Goal: Task Accomplishment & Management: Use online tool/utility

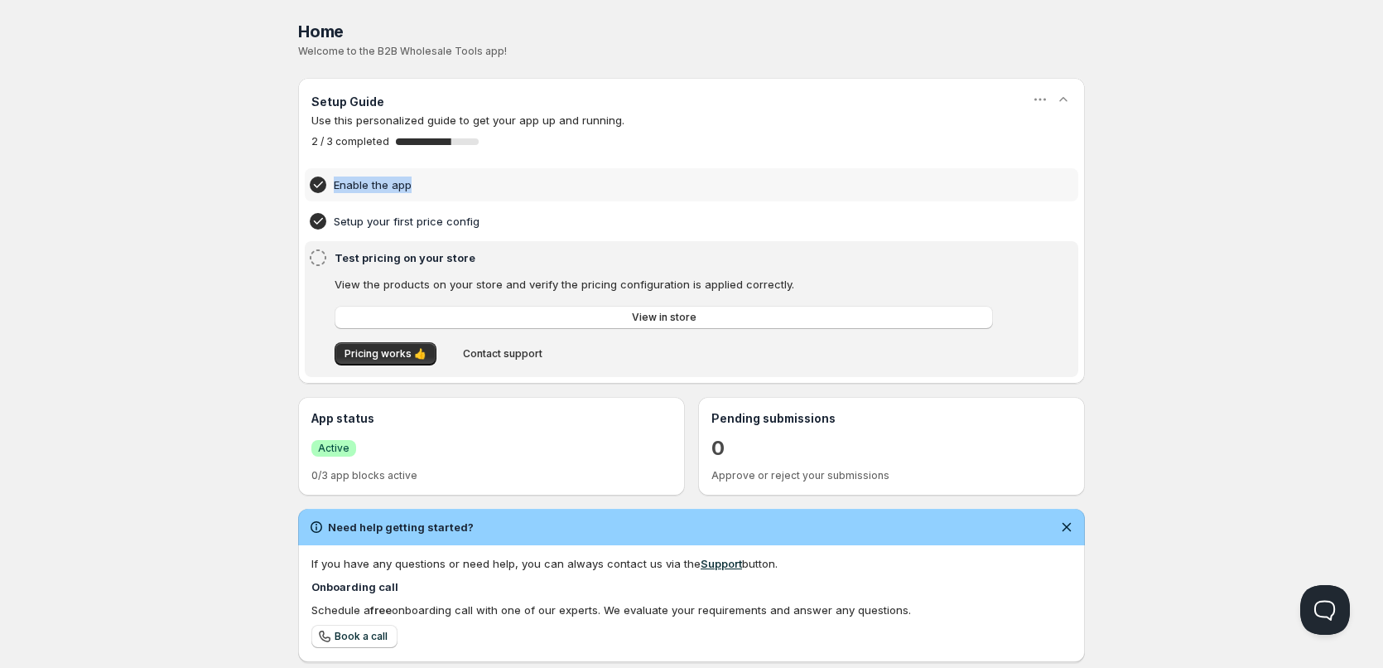
drag, startPoint x: 330, startPoint y: 192, endPoint x: 431, endPoint y: 190, distance: 101.1
click at [431, 190] on div "Enable the app" at bounding box center [691, 185] width 767 height 20
click at [623, 177] on h4 "Enable the app" at bounding box center [666, 184] width 664 height 17
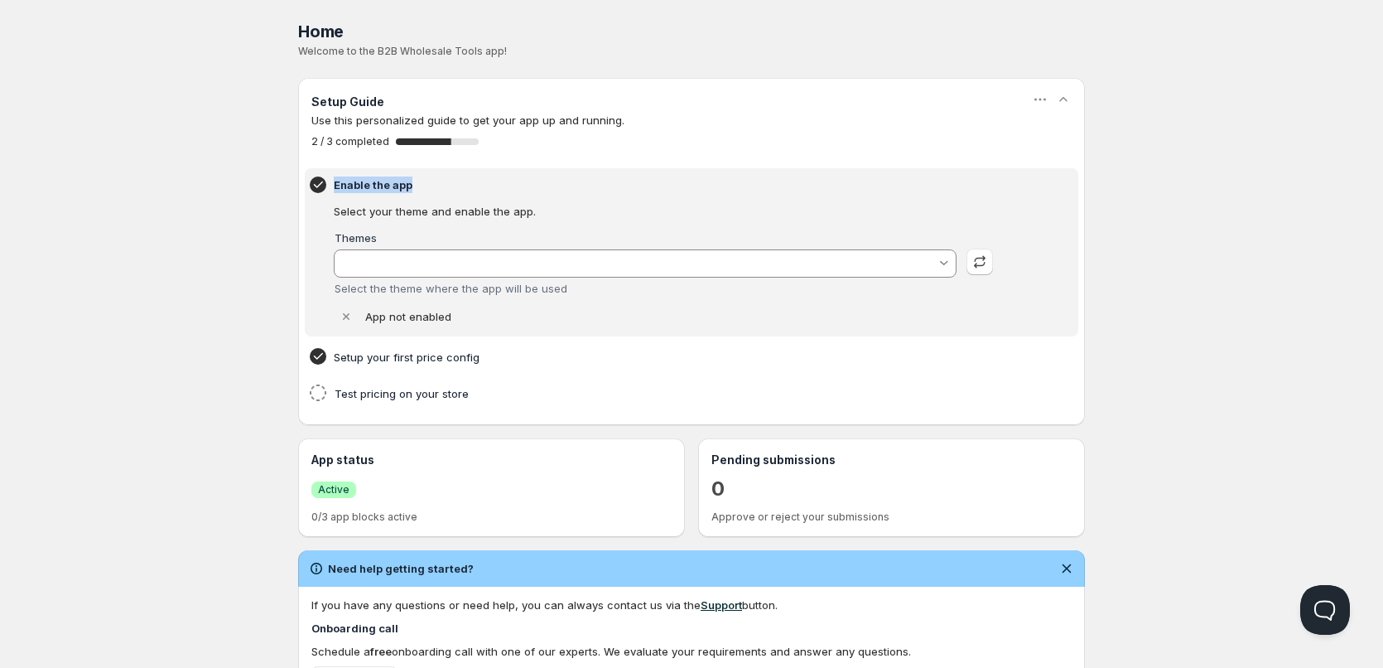
type input "[PERSON_NAME]"
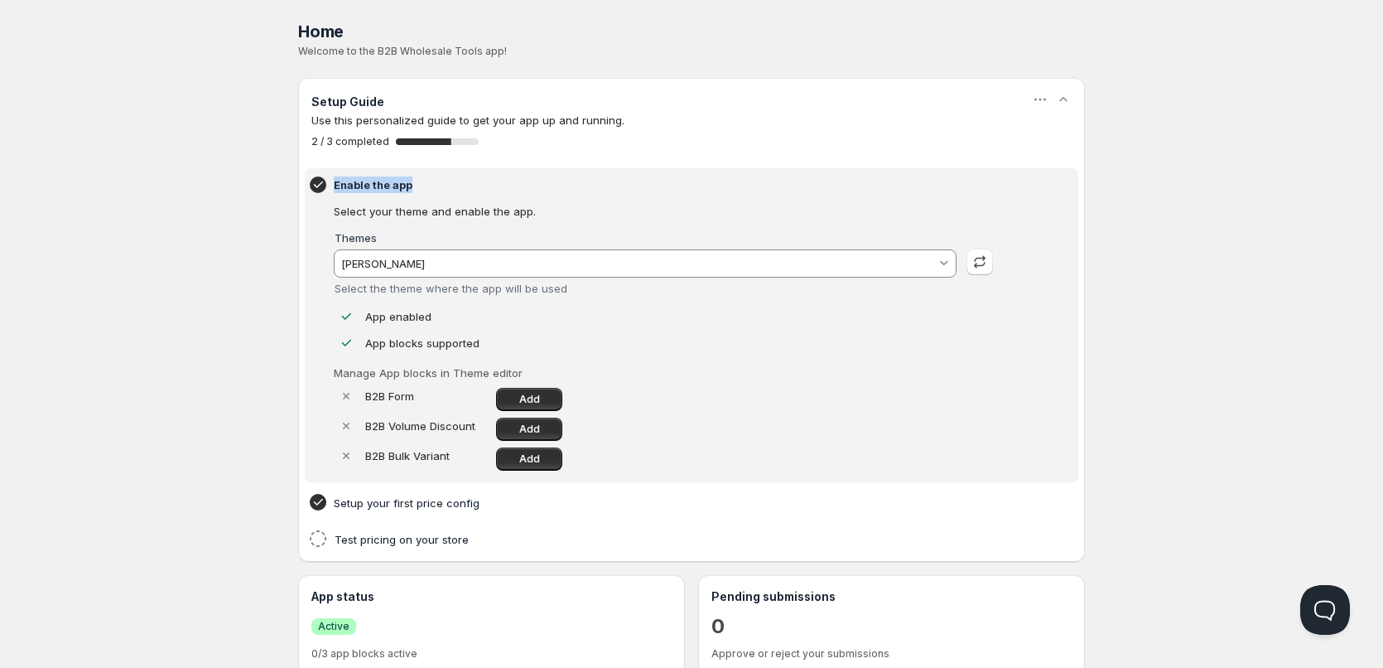
click at [494, 184] on h4 "Enable the app" at bounding box center [666, 184] width 664 height 17
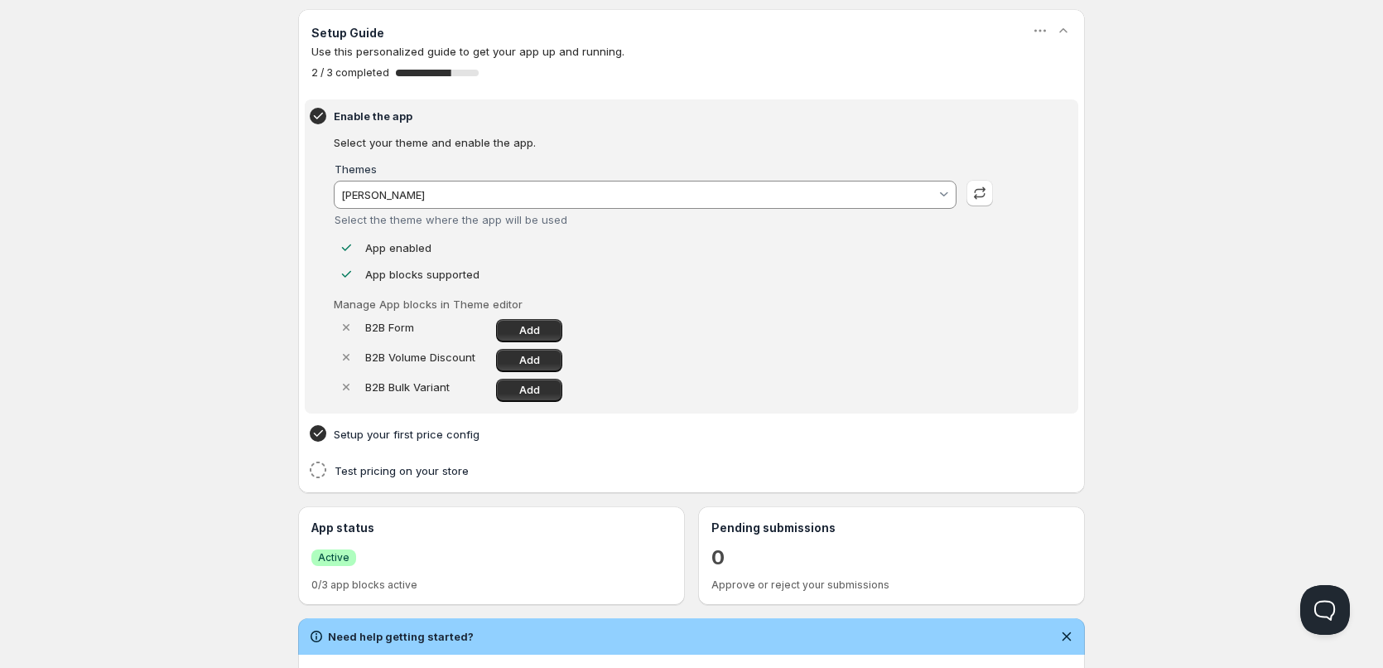
scroll to position [83, 0]
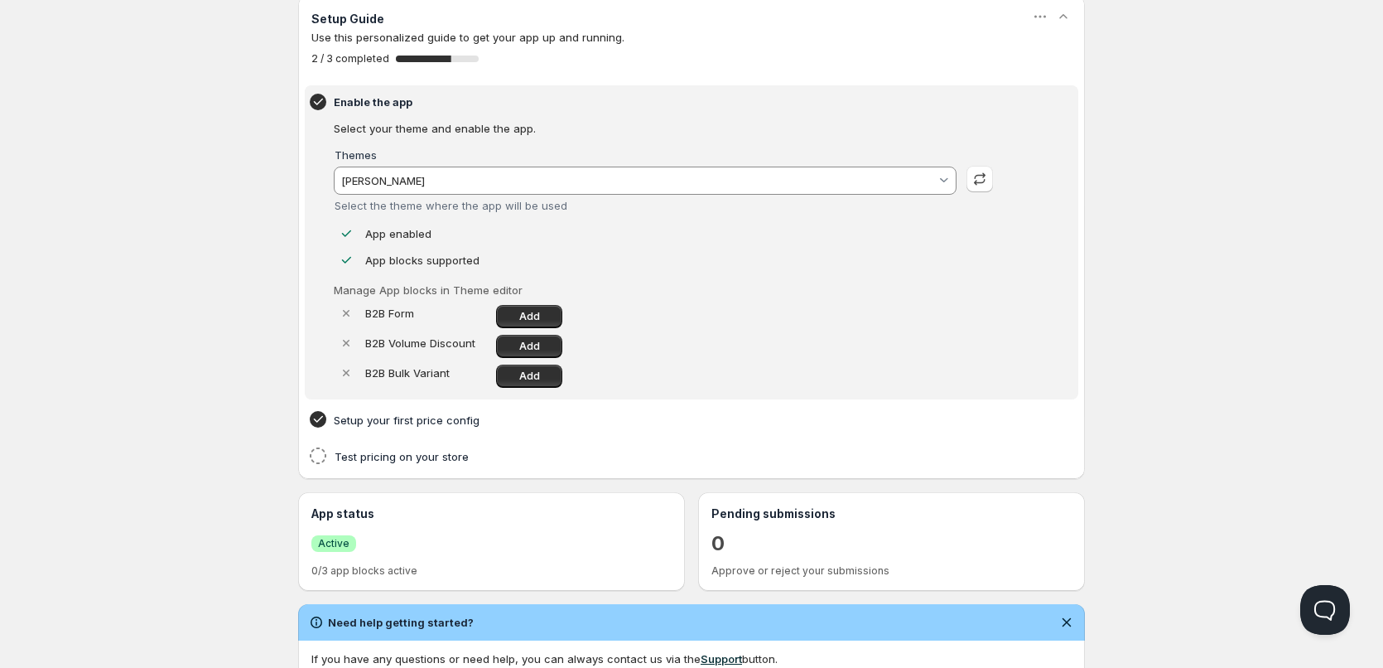
click at [352, 104] on h4 "Enable the app" at bounding box center [666, 102] width 664 height 17
click at [351, 424] on h4 "Setup your first price config" at bounding box center [666, 420] width 664 height 17
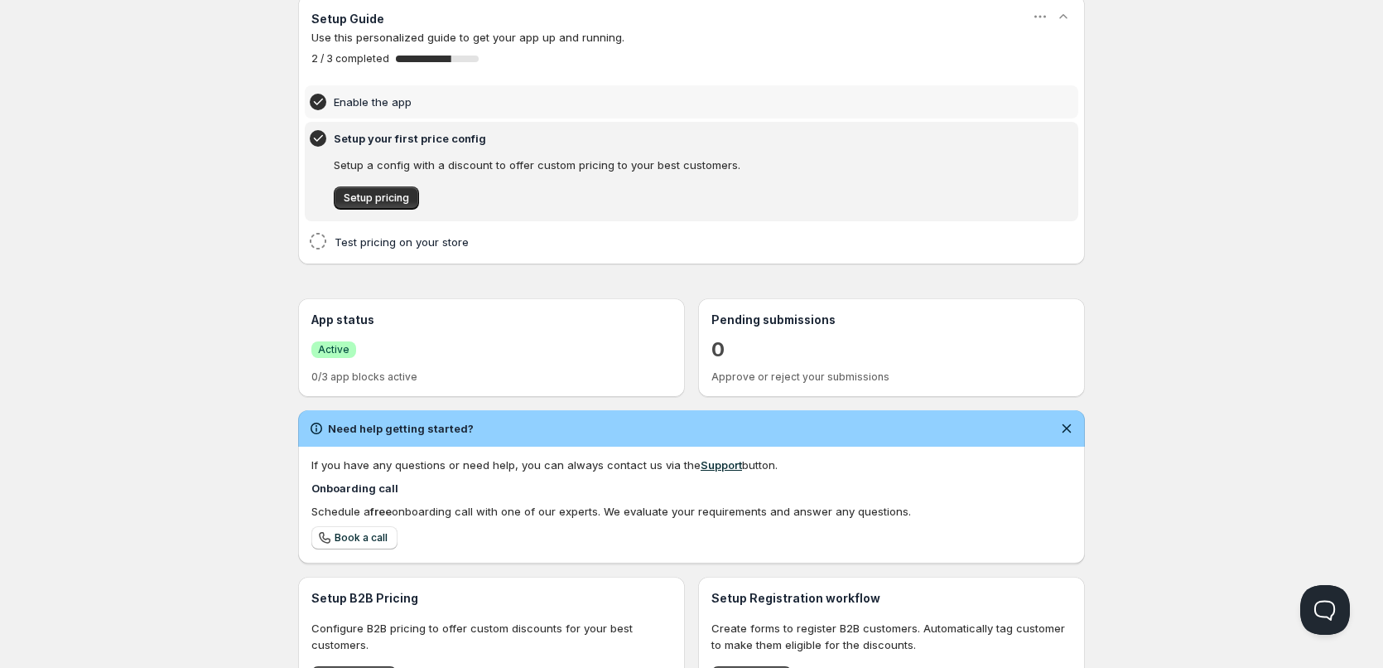
click at [366, 99] on h4 "Enable the app" at bounding box center [666, 102] width 664 height 17
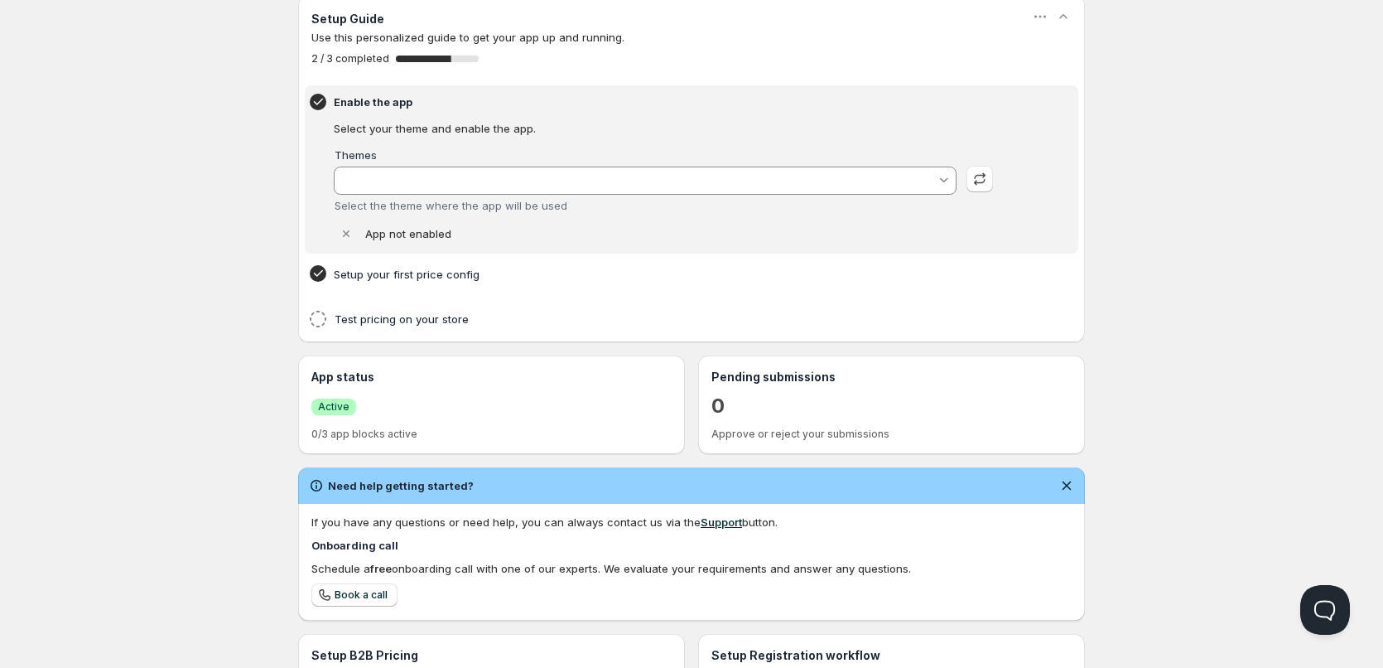
type input "[PERSON_NAME]"
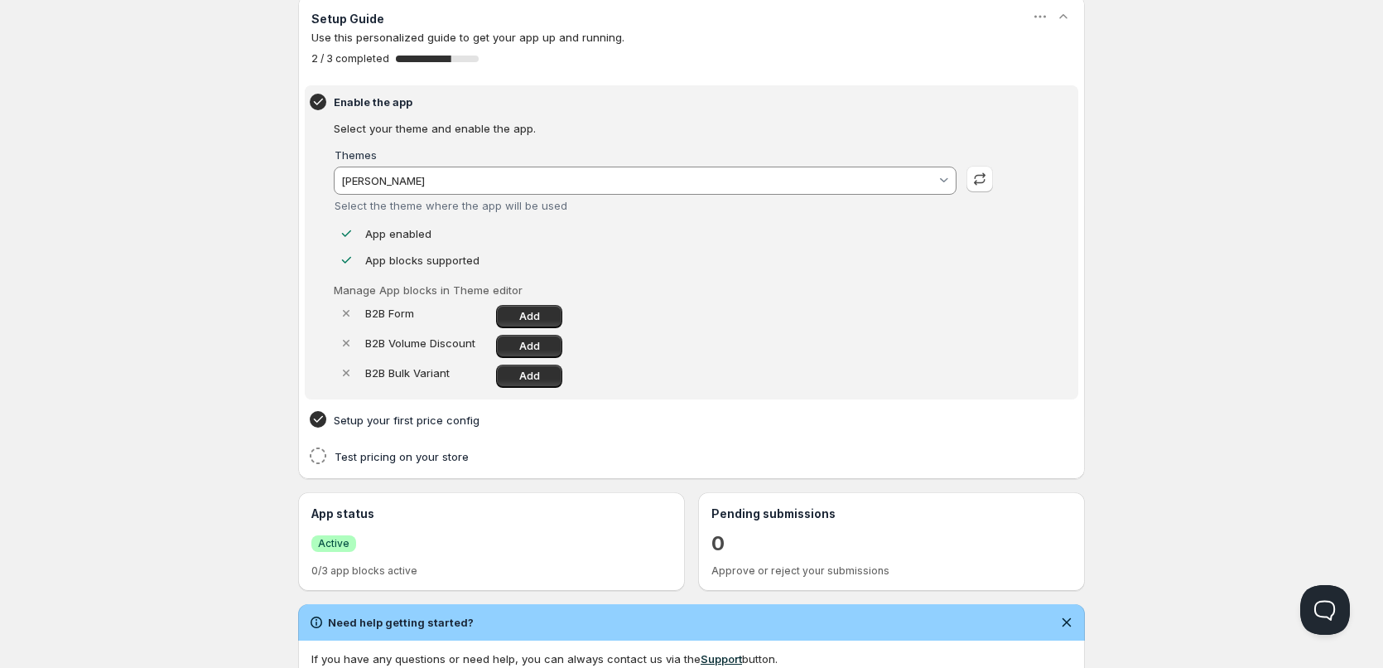
click at [470, 181] on input "[PERSON_NAME]" at bounding box center [637, 180] width 597 height 27
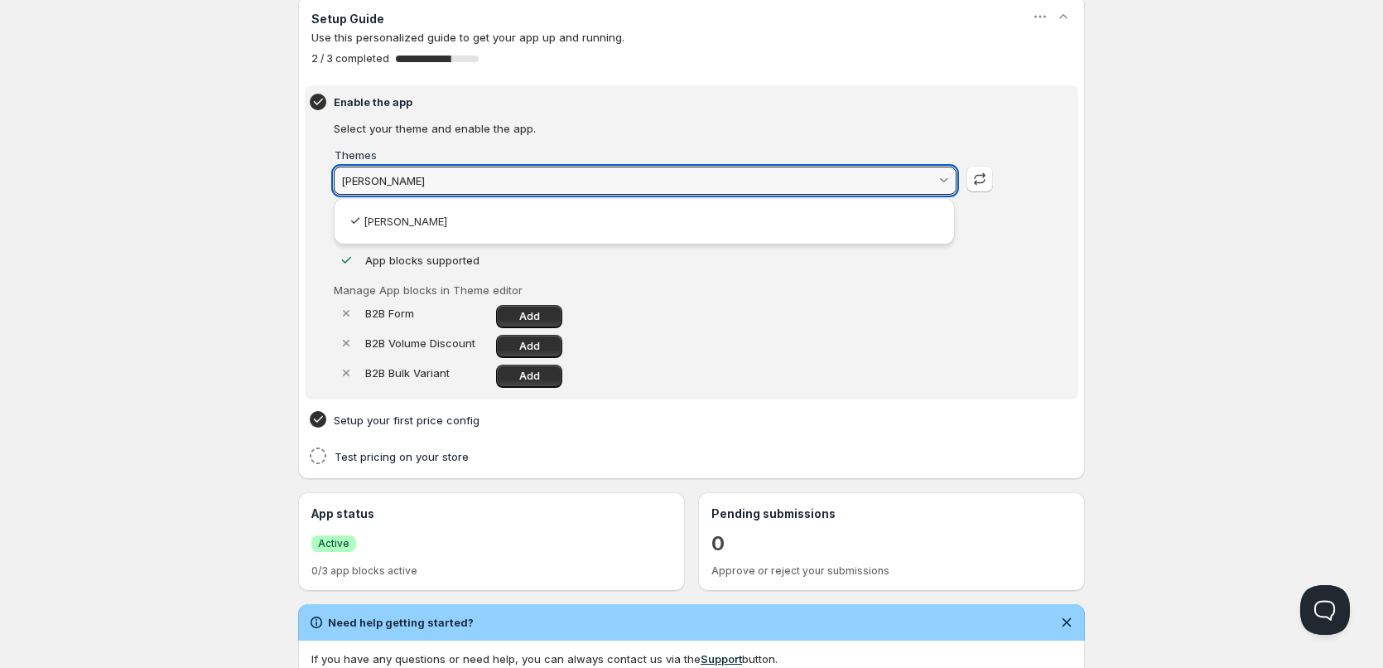
click at [574, 138] on html "Home Pricing Price lists Forms Submissions Settings Features Plans Home. This p…" at bounding box center [691, 487] width 1383 height 1140
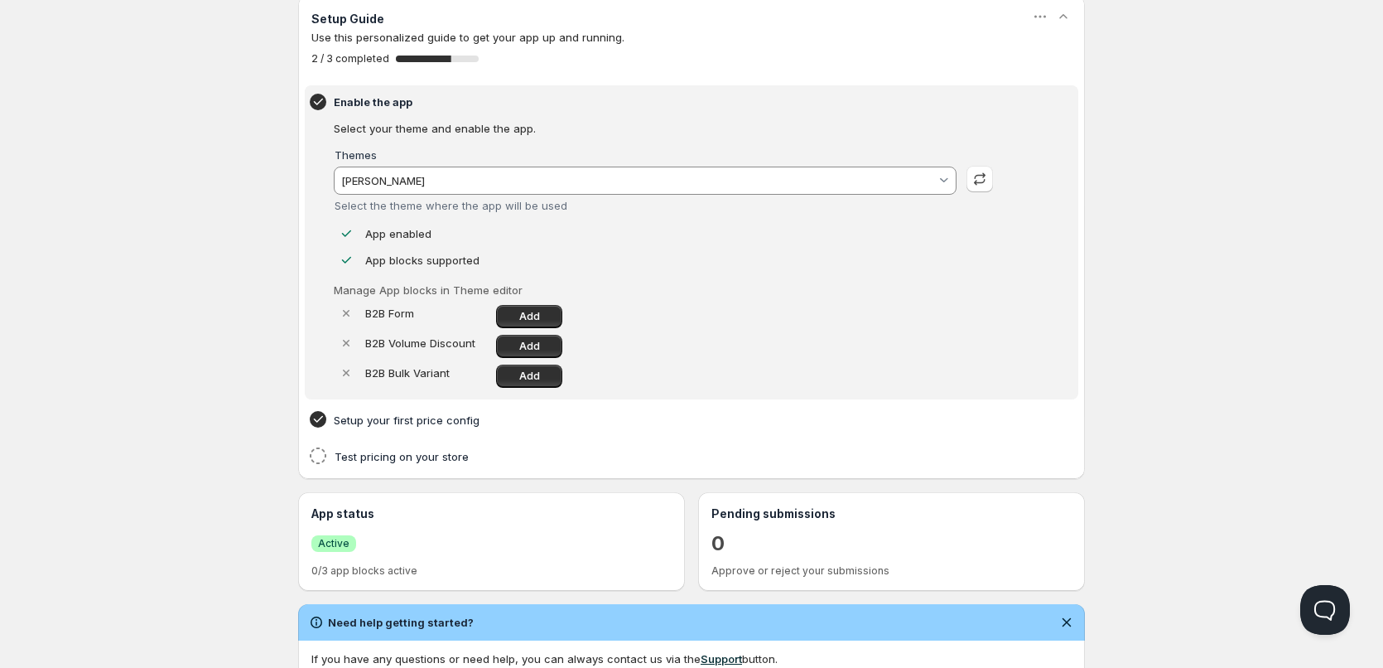
drag, startPoint x: 337, startPoint y: 211, endPoint x: 362, endPoint y: 213, distance: 24.9
click at [345, 213] on vaadin-combo-box "Themes Dawn Select the theme where the app will be used" at bounding box center [645, 182] width 623 height 65
click at [448, 215] on vaadin-combo-box "Themes Dawn Select the theme where the app will be used" at bounding box center [645, 182] width 623 height 65
click at [343, 265] on icon at bounding box center [346, 260] width 17 height 17
click at [469, 265] on p "App blocks supported" at bounding box center [422, 260] width 114 height 17
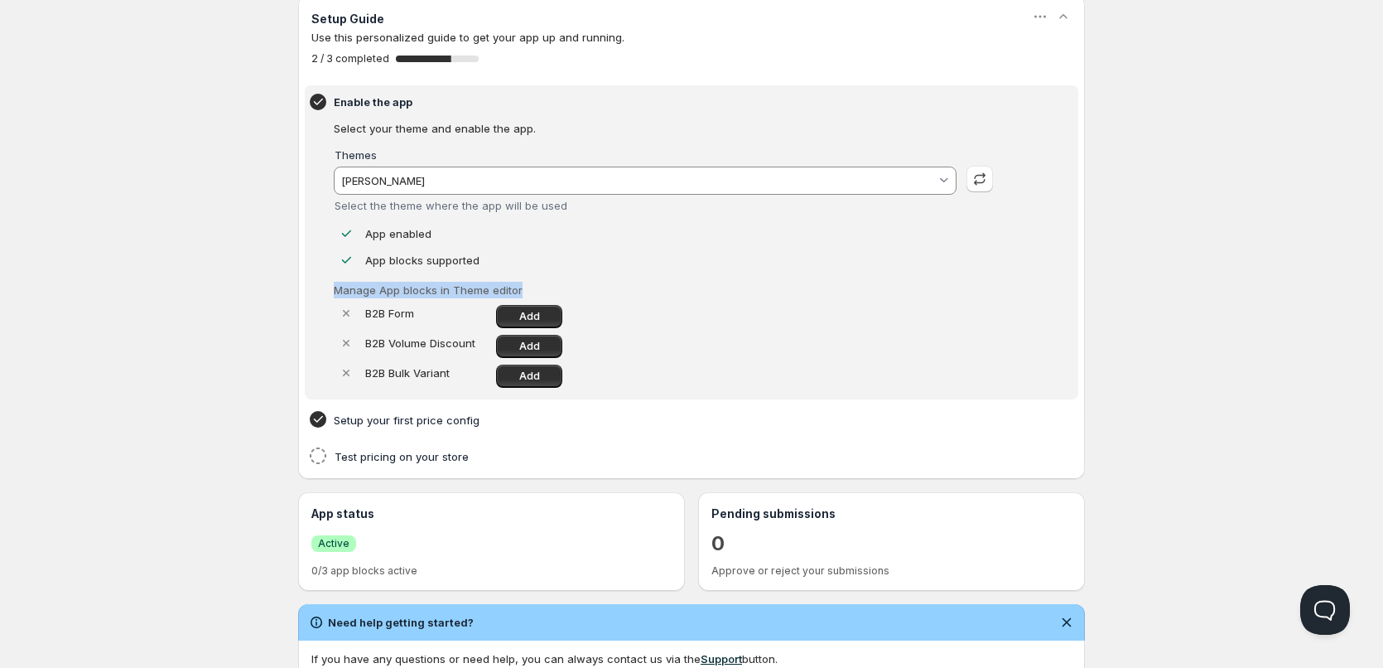
drag, startPoint x: 325, startPoint y: 299, endPoint x: 539, endPoint y: 284, distance: 214.2
click at [539, 284] on div "Enable the app Select your theme and enable the app. Themes Dawn Select the the…" at bounding box center [691, 242] width 767 height 301
click at [630, 276] on div "App blocks supported Manage App blocks in Theme editor B2B Form Add B2B Volume …" at bounding box center [663, 320] width 659 height 136
click at [609, 287] on p "Manage App blocks in Theme editor" at bounding box center [663, 290] width 659 height 17
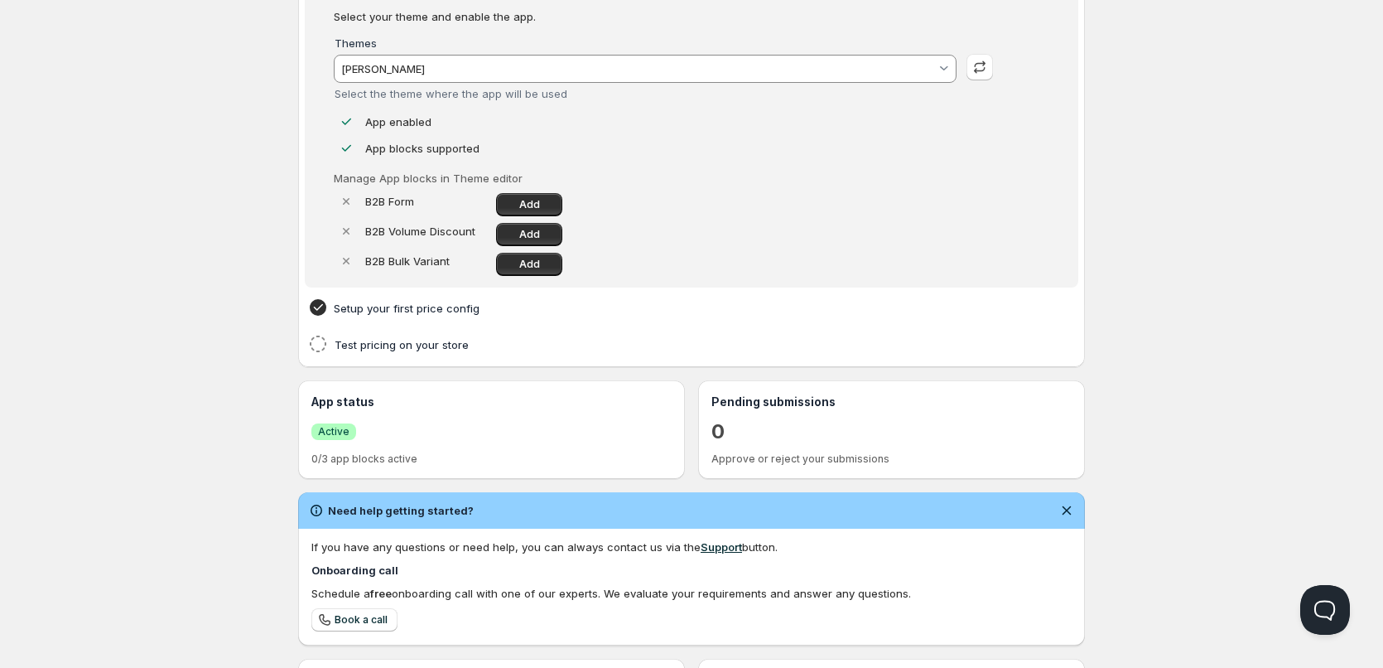
scroll to position [166, 0]
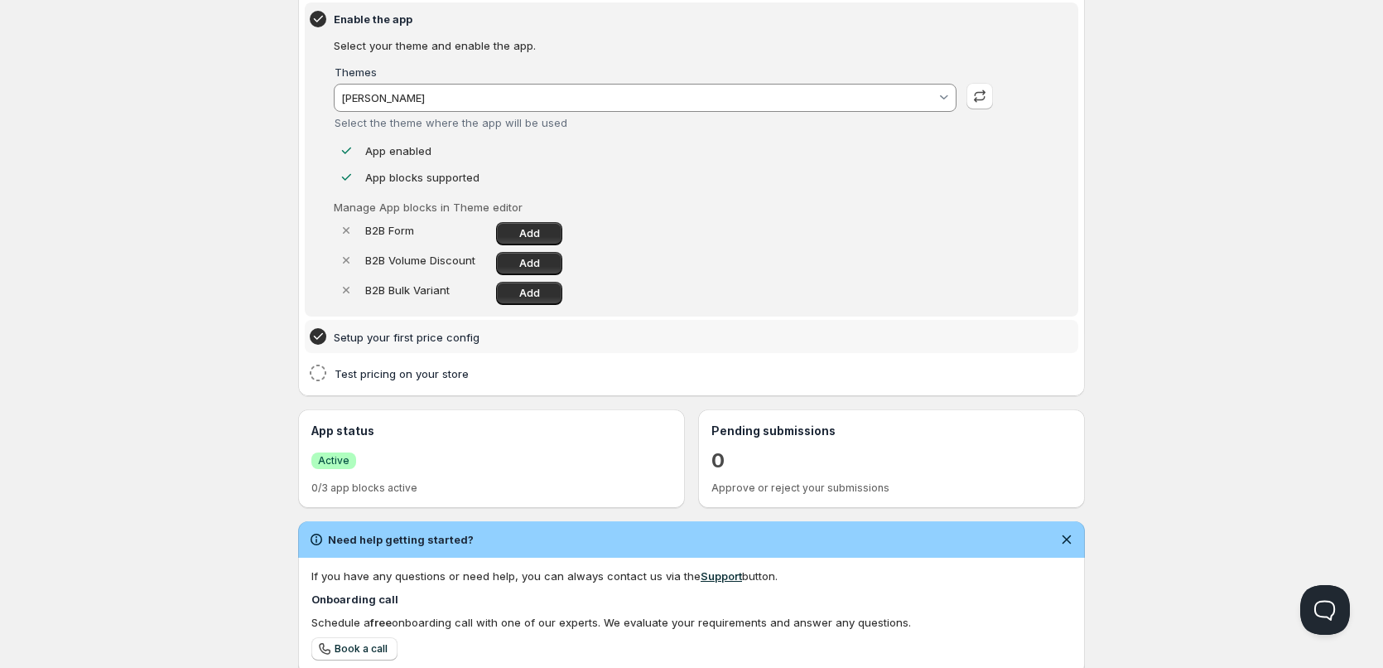
click at [384, 333] on h4 "Setup your first price config" at bounding box center [666, 337] width 664 height 17
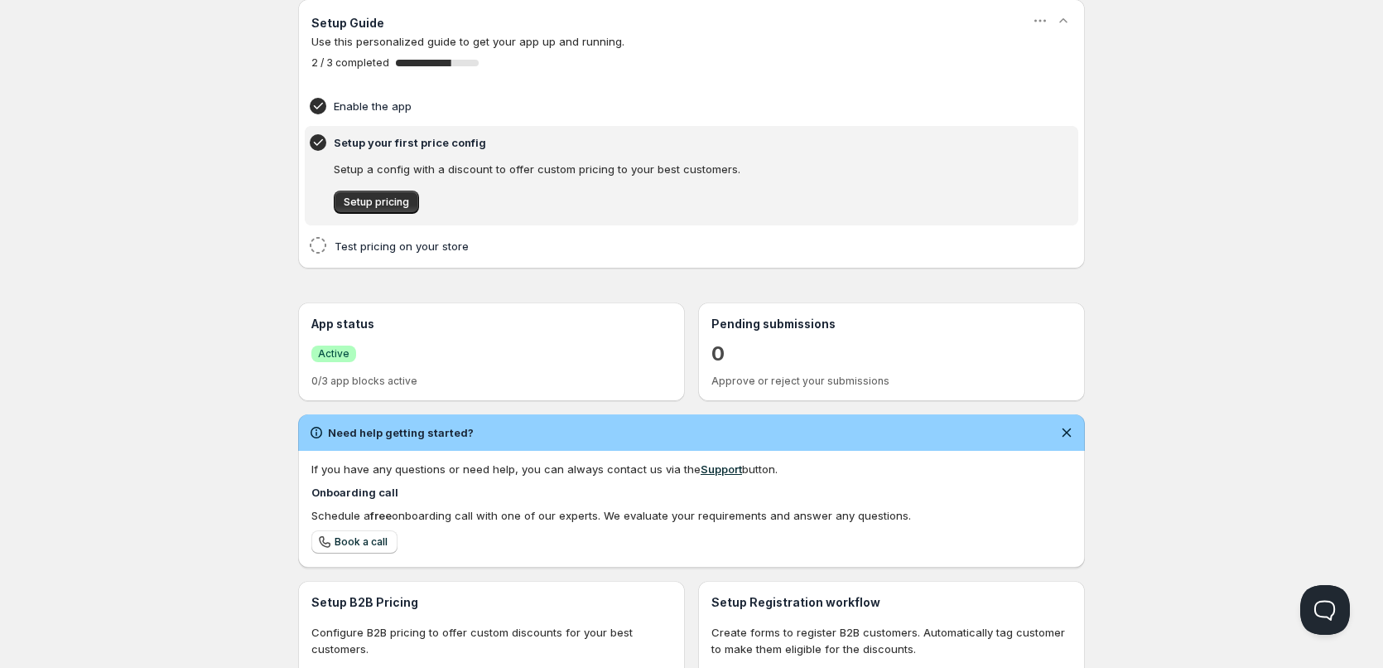
scroll to position [0, 0]
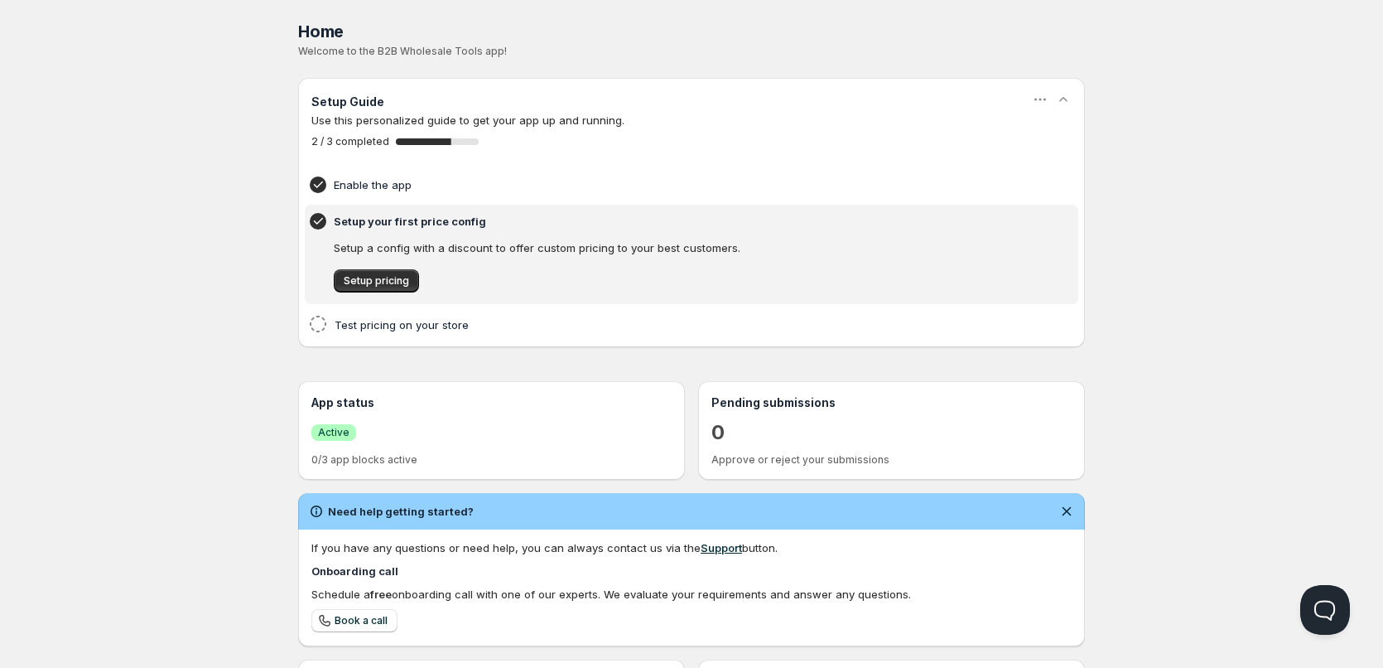
click at [384, 333] on div "Test pricing on your store" at bounding box center [691, 324] width 767 height 20
click at [389, 325] on h4 "Test pricing on your store" at bounding box center [666, 324] width 663 height 17
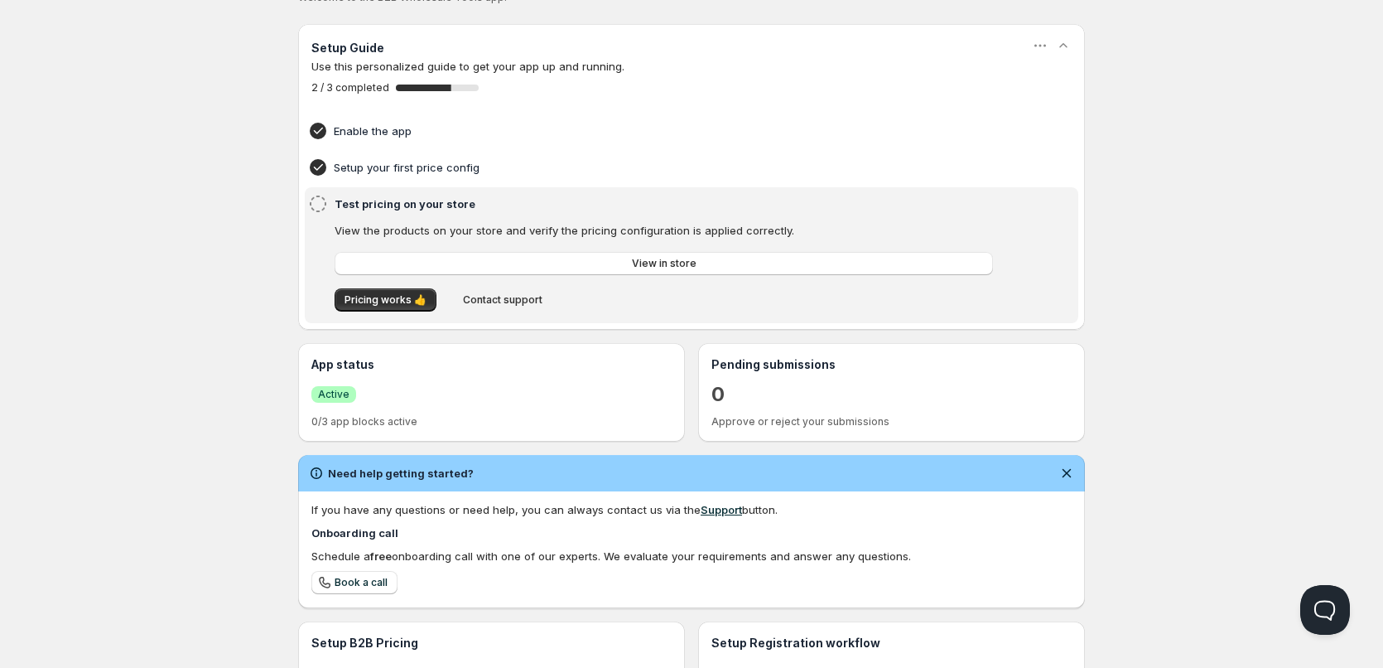
scroll to position [83, 0]
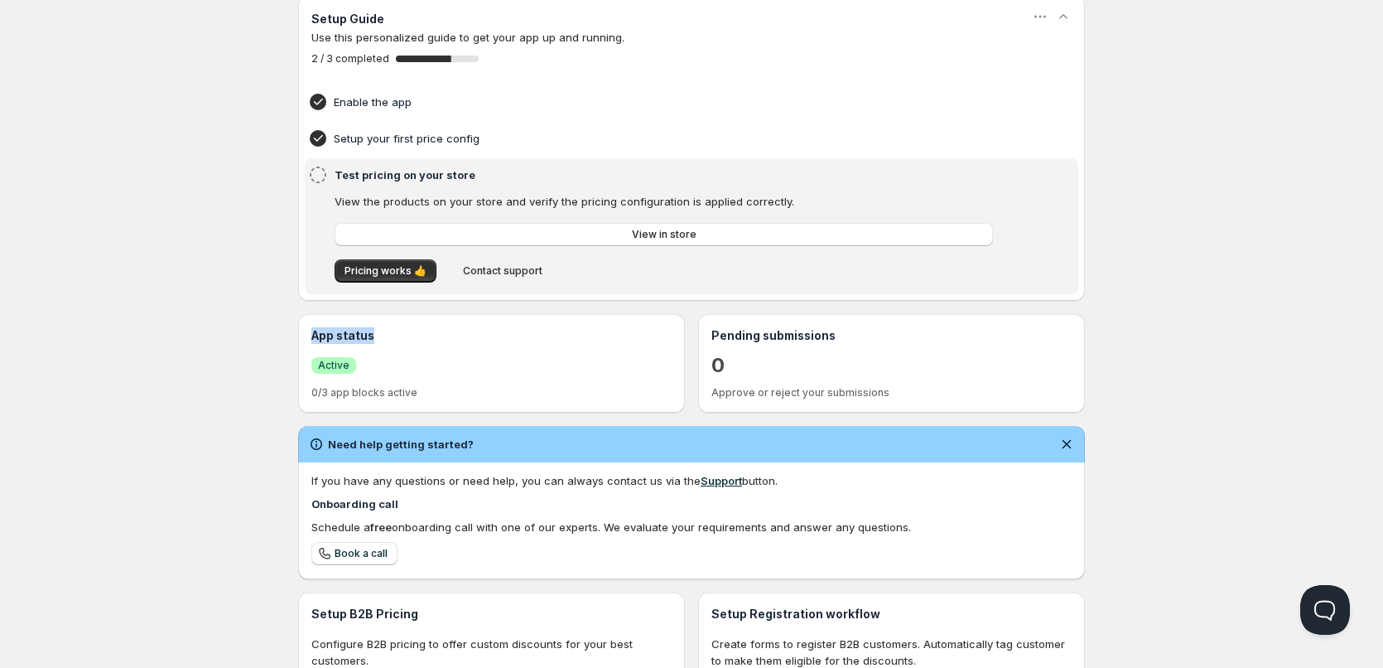
drag, startPoint x: 299, startPoint y: 346, endPoint x: 420, endPoint y: 343, distance: 121.0
click at [420, 343] on div "App status Success Active 0/3 app blocks active" at bounding box center [491, 363] width 387 height 99
click at [689, 335] on div "App status Success Active 0/3 app blocks active Pending submissions 0 Approve o…" at bounding box center [691, 363] width 787 height 99
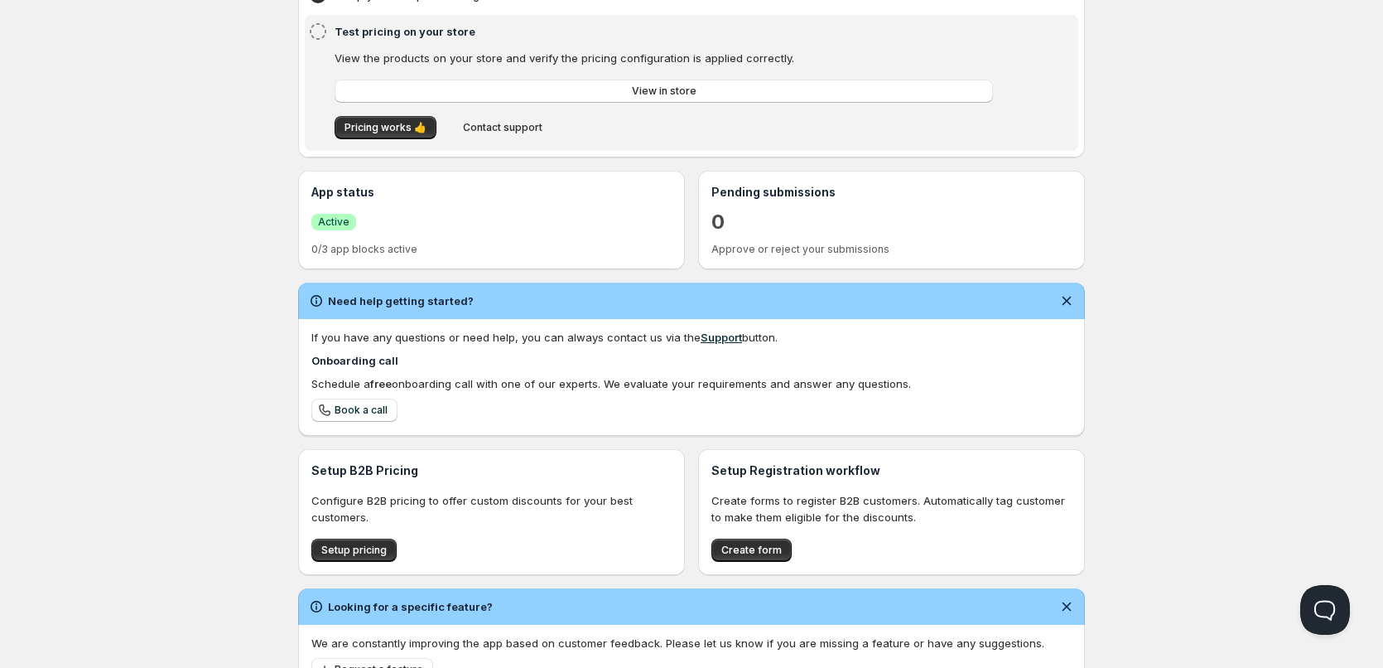
scroll to position [295, 0]
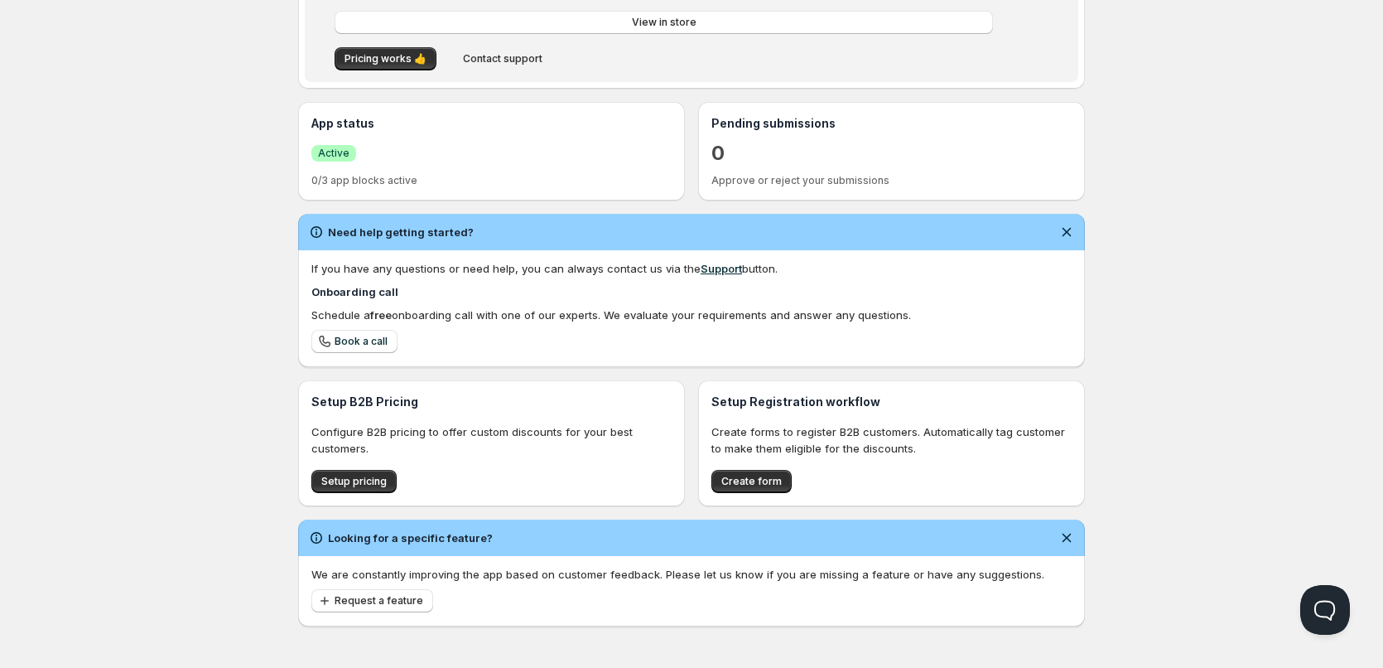
click at [355, 465] on div "Setup B2B Pricing Configure B2B pricing to offer custom discounts for your best…" at bounding box center [491, 442] width 360 height 99
click at [383, 460] on div "Setup B2B Pricing Configure B2B pricing to offer custom discounts for your best…" at bounding box center [491, 442] width 360 height 99
click at [356, 483] on span "Setup pricing" at bounding box center [353, 481] width 65 height 13
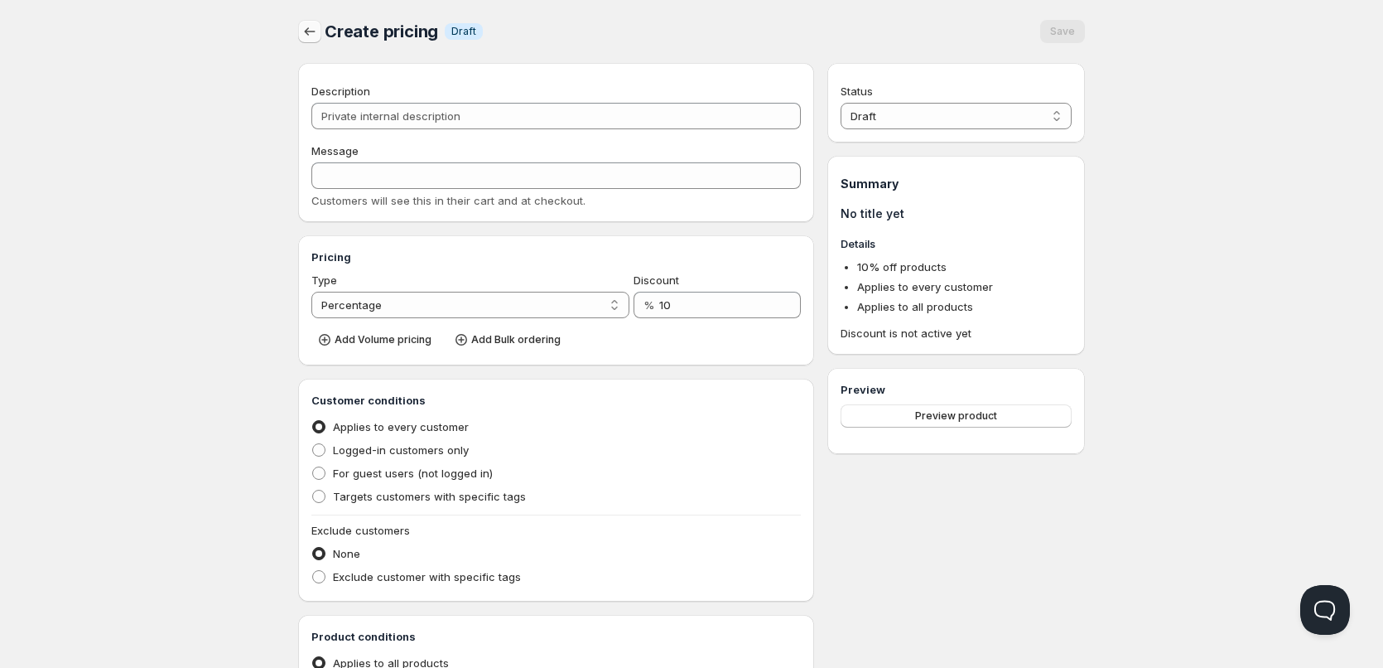
click at [306, 36] on icon "button" at bounding box center [309, 31] width 17 height 17
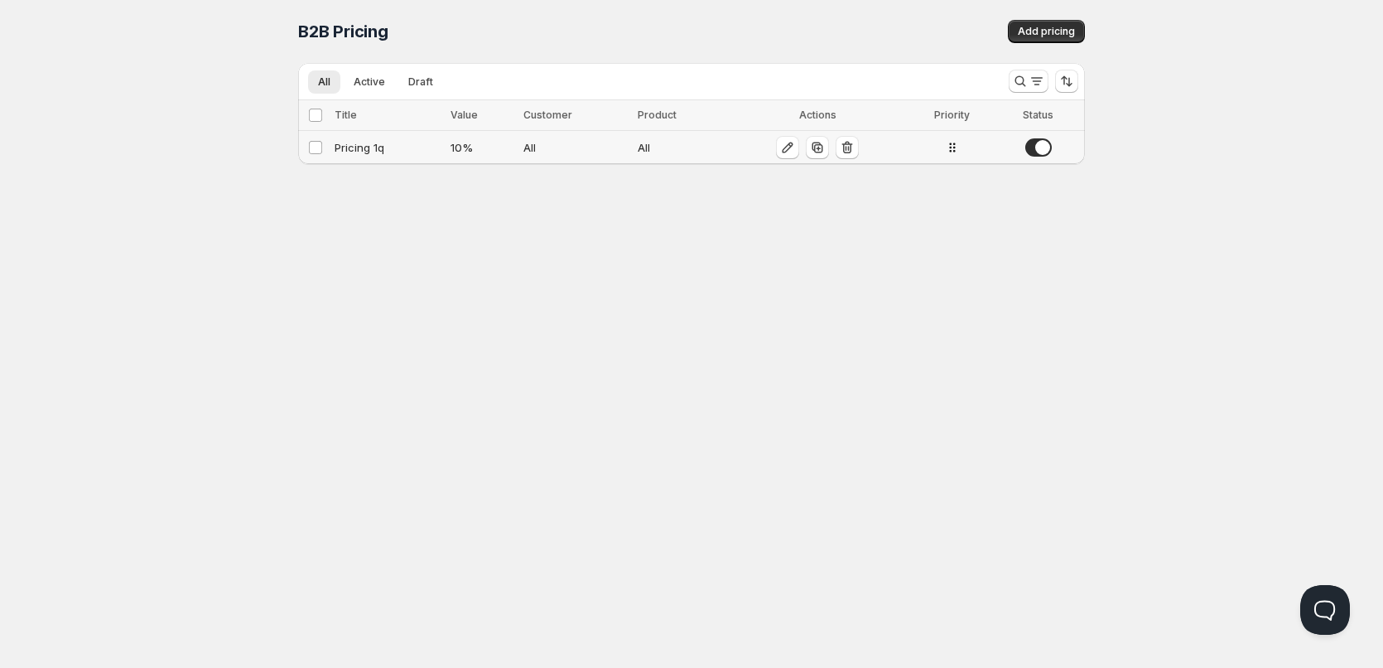
click at [1043, 148] on span at bounding box center [1038, 147] width 27 height 18
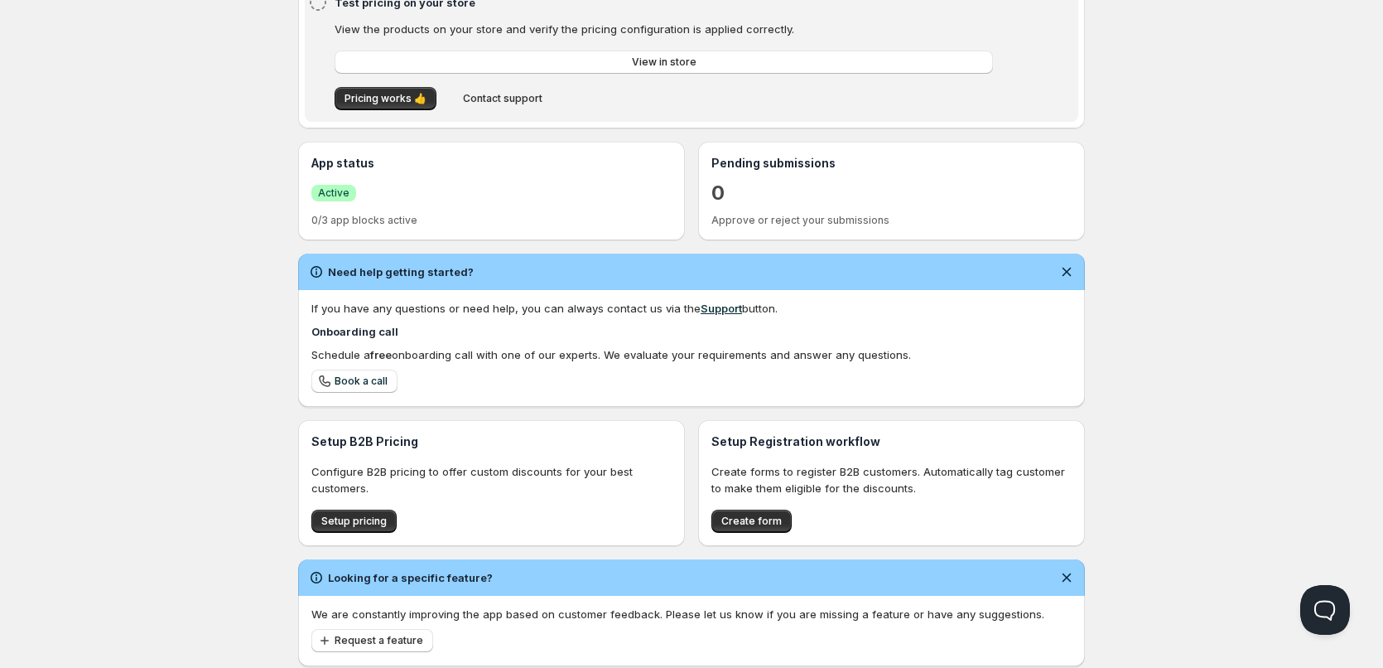
scroll to position [295, 0]
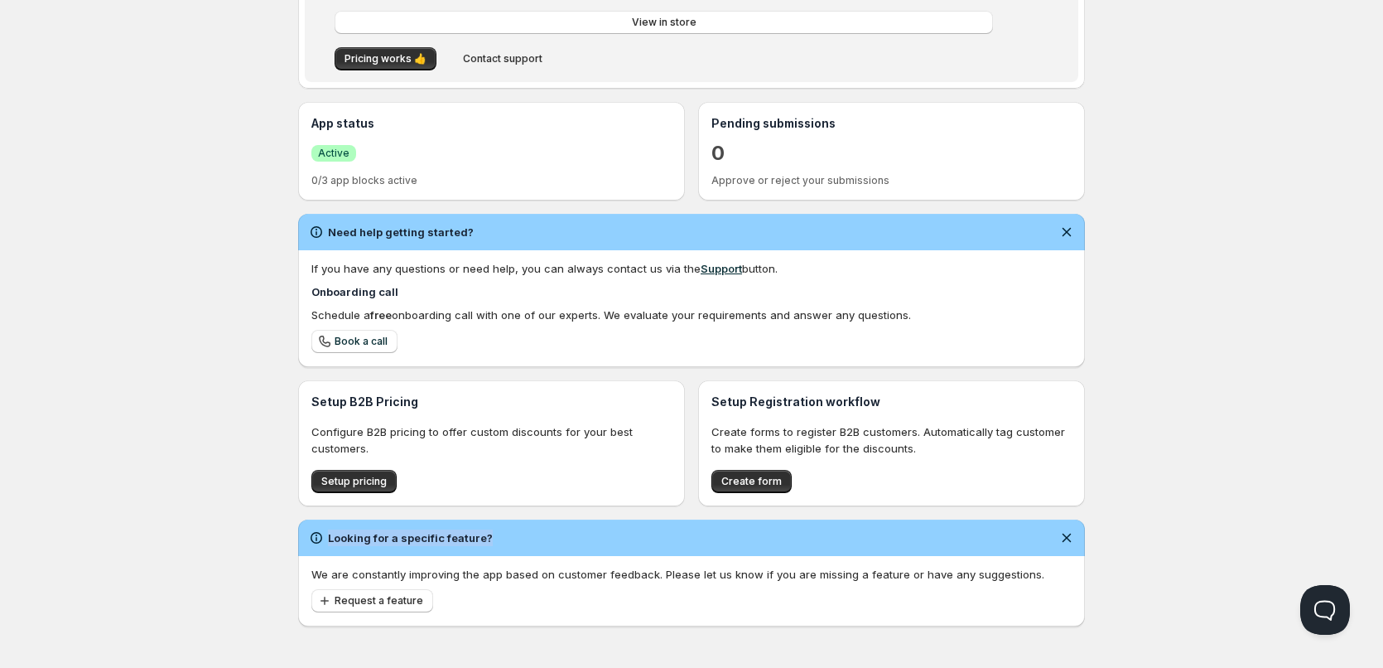
drag, startPoint x: 317, startPoint y: 542, endPoint x: 514, endPoint y: 533, distance: 197.3
click at [514, 533] on div "Looking for a specific feature?" at bounding box center [691, 537] width 767 height 17
click at [510, 550] on div "Looking for a specific feature?" at bounding box center [691, 537] width 787 height 36
drag, startPoint x: 516, startPoint y: 539, endPoint x: 345, endPoint y: 542, distance: 170.6
click at [345, 542] on div "Looking for a specific feature?" at bounding box center [691, 537] width 767 height 17
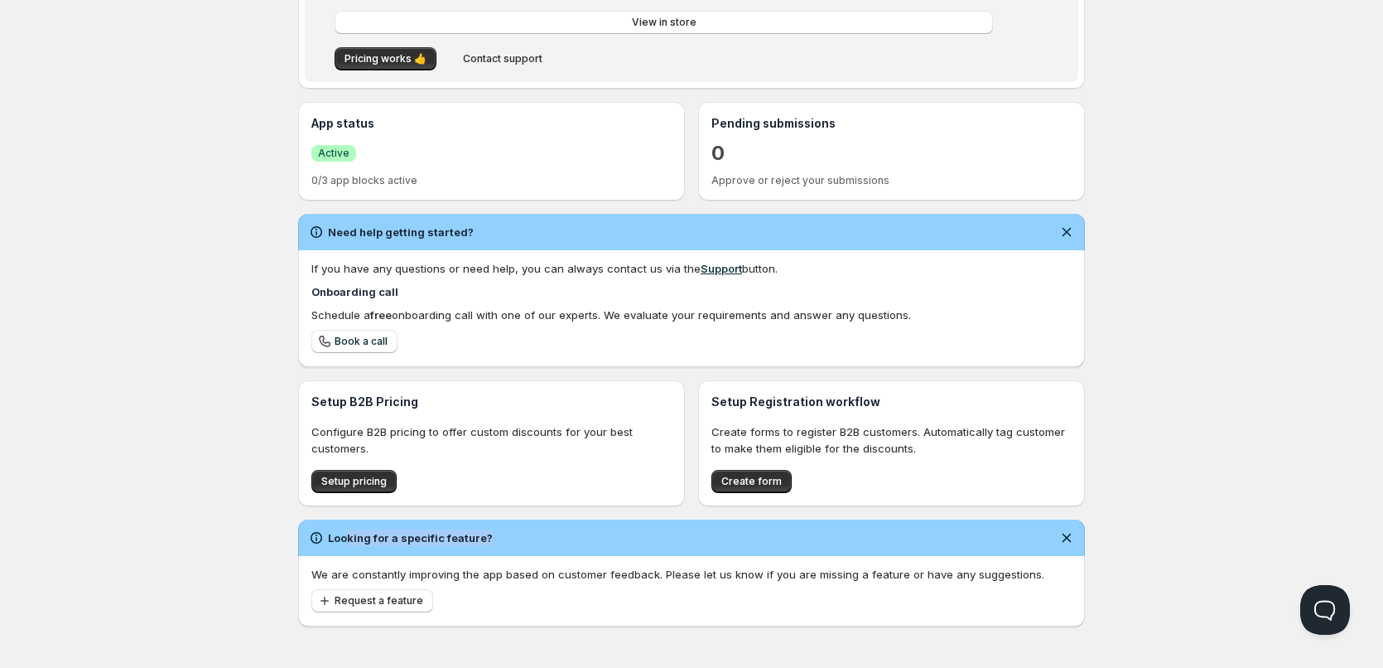
click at [546, 549] on div "Looking for a specific feature?" at bounding box center [691, 537] width 787 height 36
drag, startPoint x: 514, startPoint y: 538, endPoint x: 322, endPoint y: 548, distance: 192.4
click at [322, 548] on div "Looking for a specific feature?" at bounding box center [691, 537] width 787 height 36
click at [475, 534] on h2 "Looking for a specific feature?" at bounding box center [410, 537] width 165 height 17
click at [514, 535] on div "Looking for a specific feature?" at bounding box center [691, 537] width 767 height 17
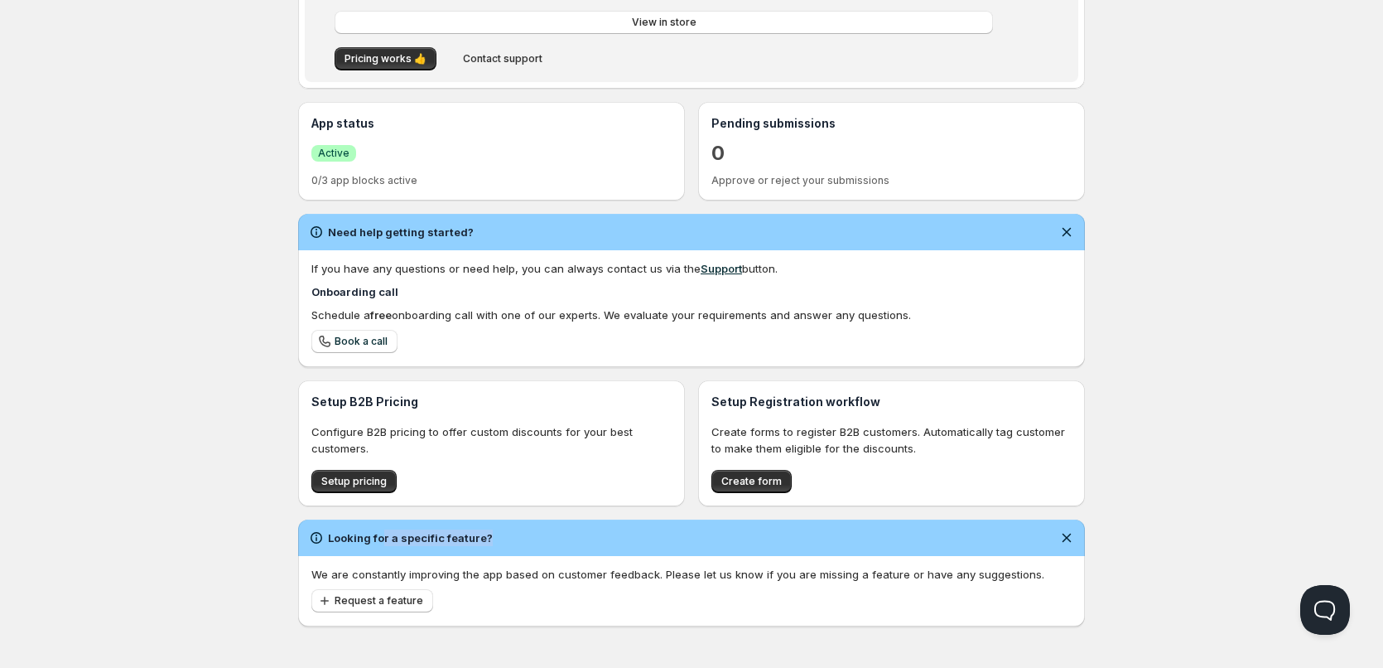
drag, startPoint x: 403, startPoint y: 536, endPoint x: 379, endPoint y: 536, distance: 24.0
click at [380, 536] on div "Looking for a specific feature?" at bounding box center [691, 537] width 767 height 17
click at [575, 528] on div "Looking for a specific feature?" at bounding box center [691, 537] width 787 height 36
click at [503, 516] on div "Setup Guide Use this personalized guide to get your app up and running. 2 / 3 c…" at bounding box center [691, 204] width 787 height 843
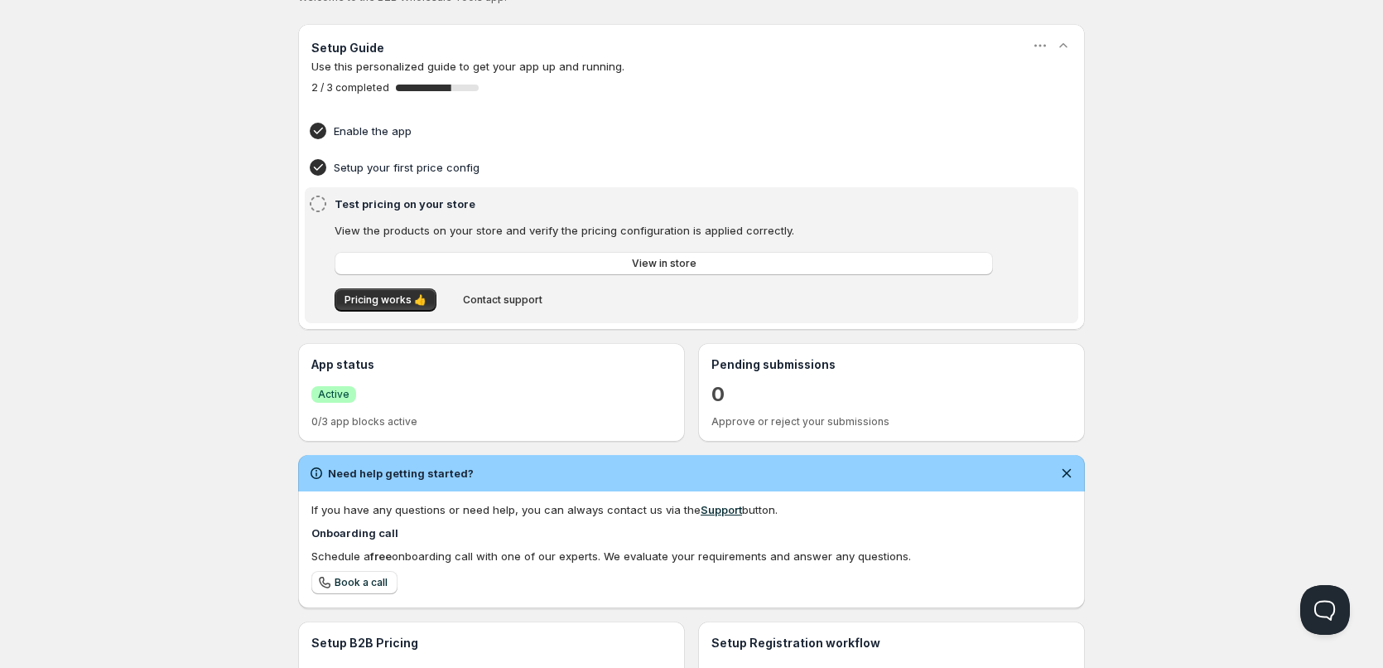
scroll to position [0, 0]
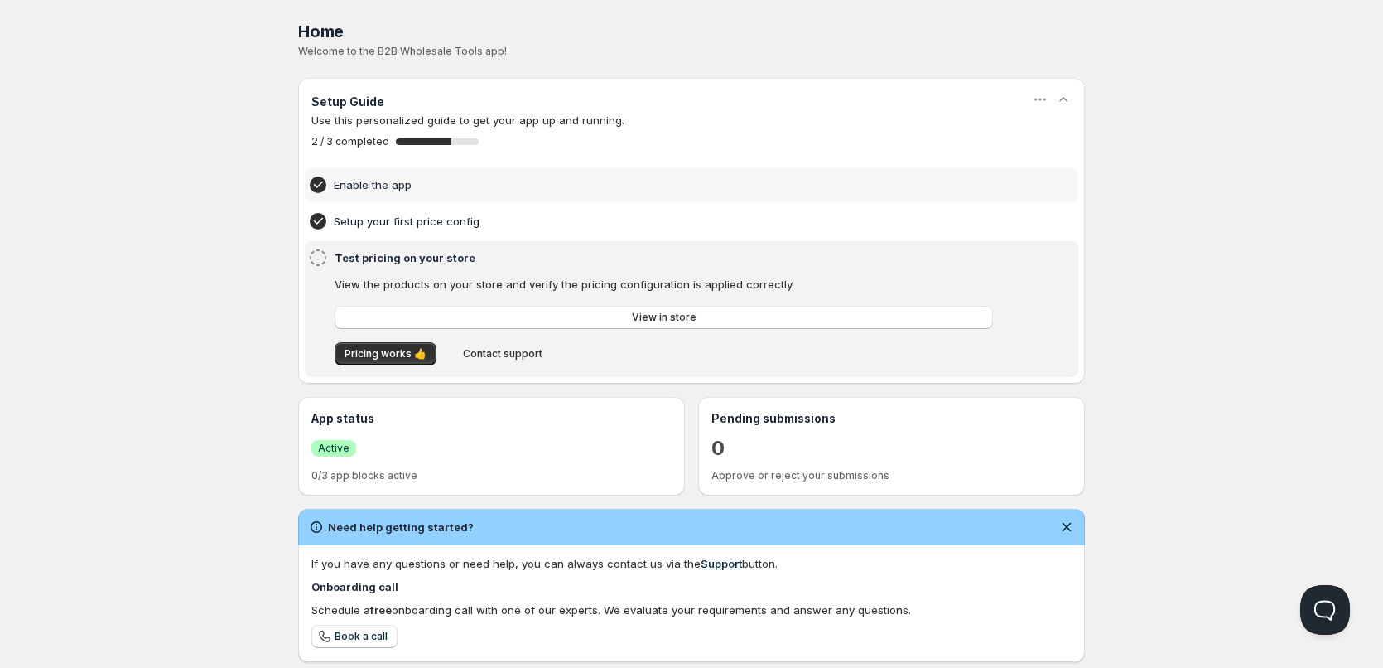
click at [379, 178] on h4 "Enable the app" at bounding box center [666, 184] width 664 height 17
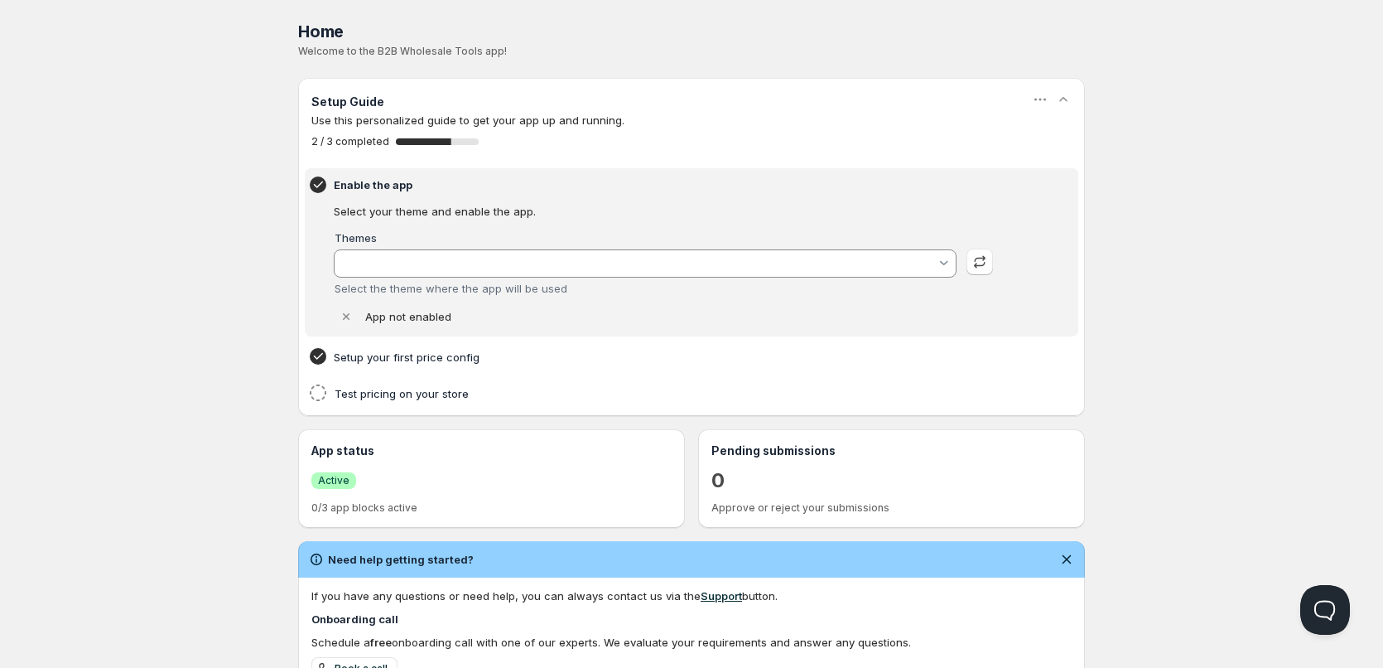
type input "[PERSON_NAME]"
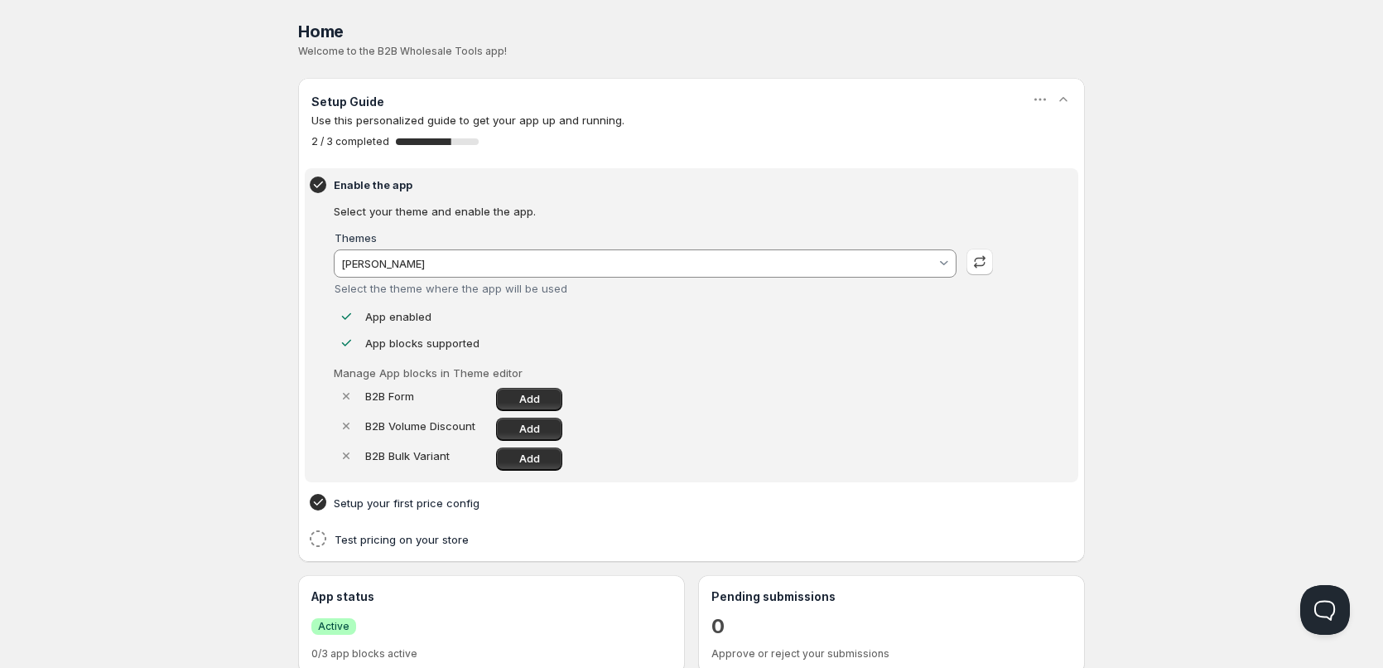
click at [378, 509] on h4 "Setup your first price config" at bounding box center [666, 502] width 664 height 17
